Goal: Task Accomplishment & Management: Manage account settings

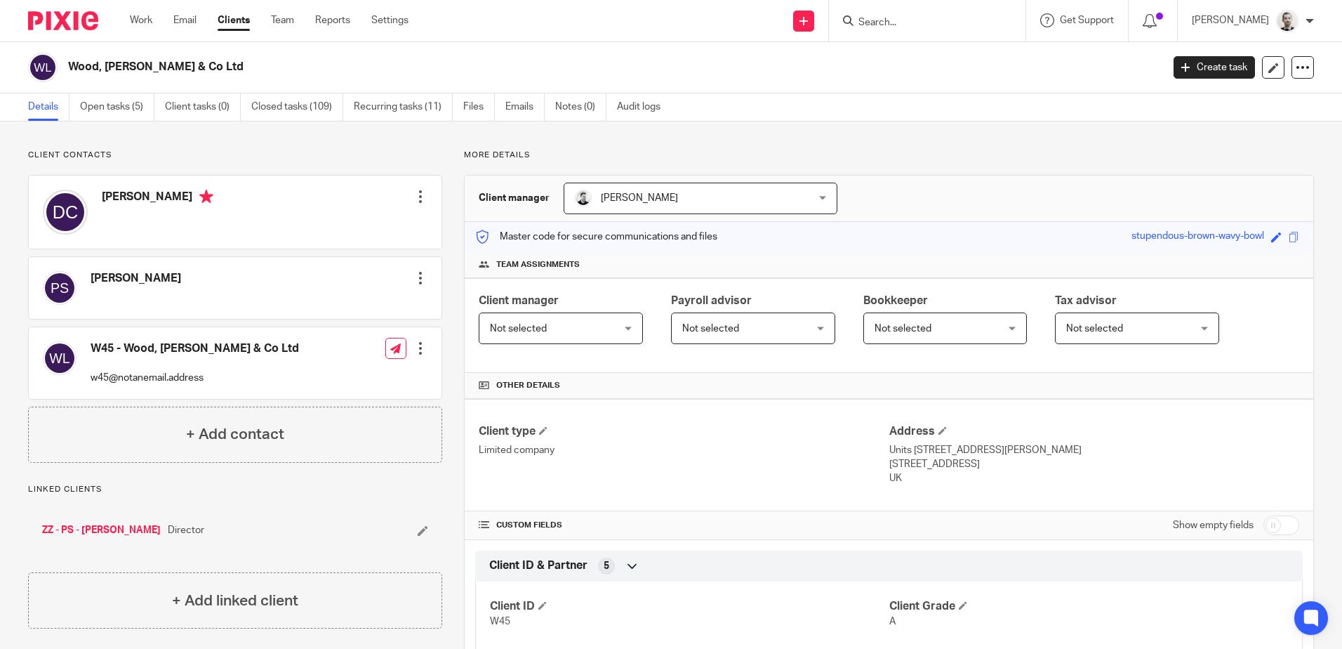
click at [901, 19] on input "Search" at bounding box center [920, 23] width 126 height 13
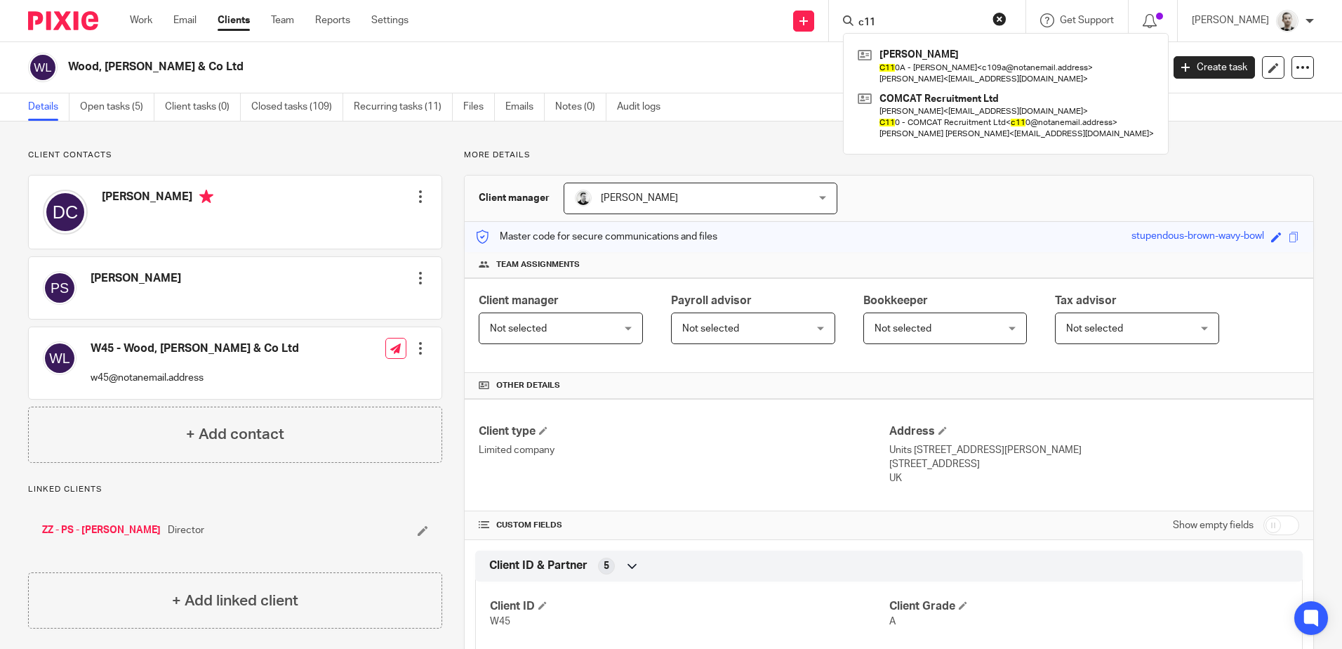
type input "c11"
click button "submit" at bounding box center [0, 0] width 0 height 0
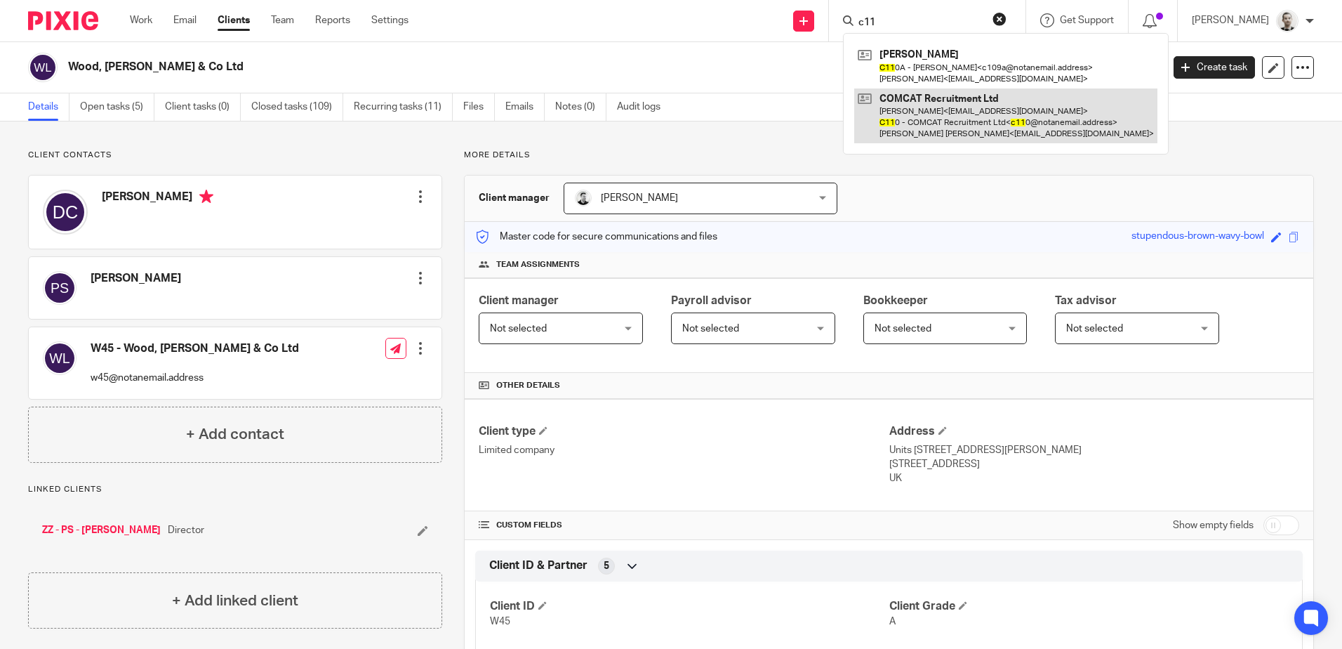
click at [916, 99] on link at bounding box center [1005, 115] width 303 height 55
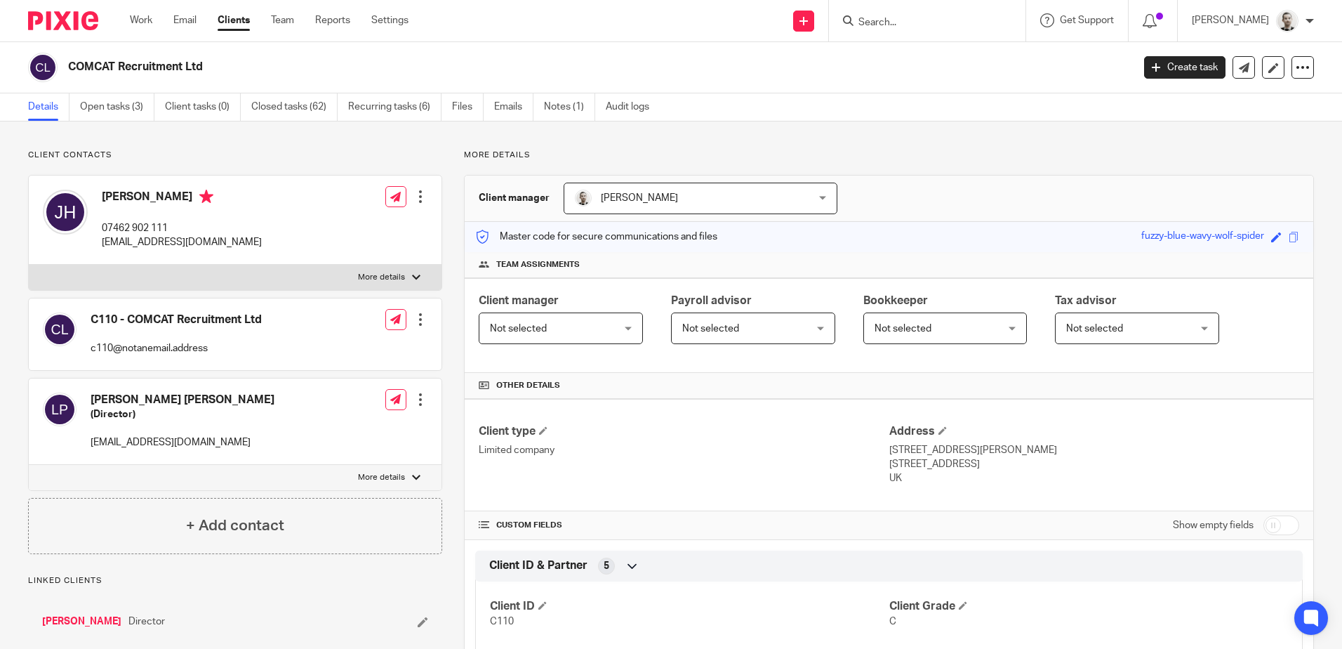
click at [415, 396] on div at bounding box center [421, 399] width 14 height 14
click at [329, 428] on link "Edit contact" at bounding box center [354, 431] width 134 height 20
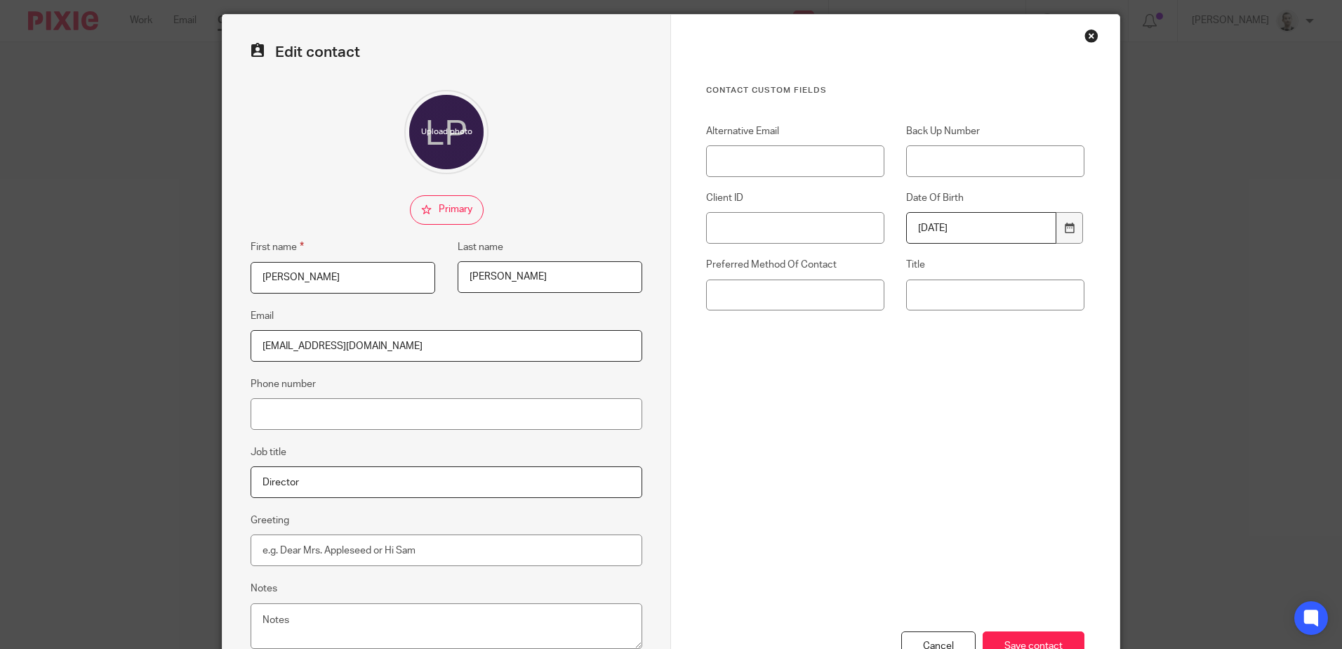
scroll to position [140, 0]
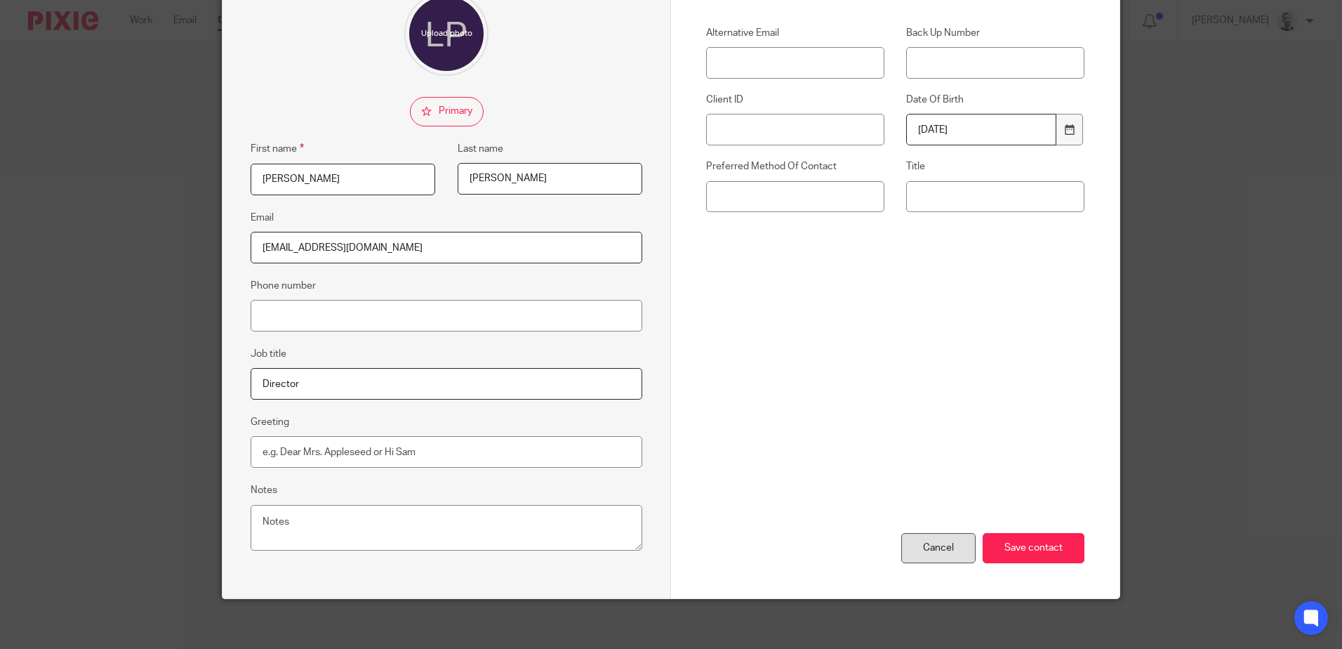
click at [948, 549] on div "Cancel" at bounding box center [938, 548] width 74 height 30
